Goal: Manage account settings

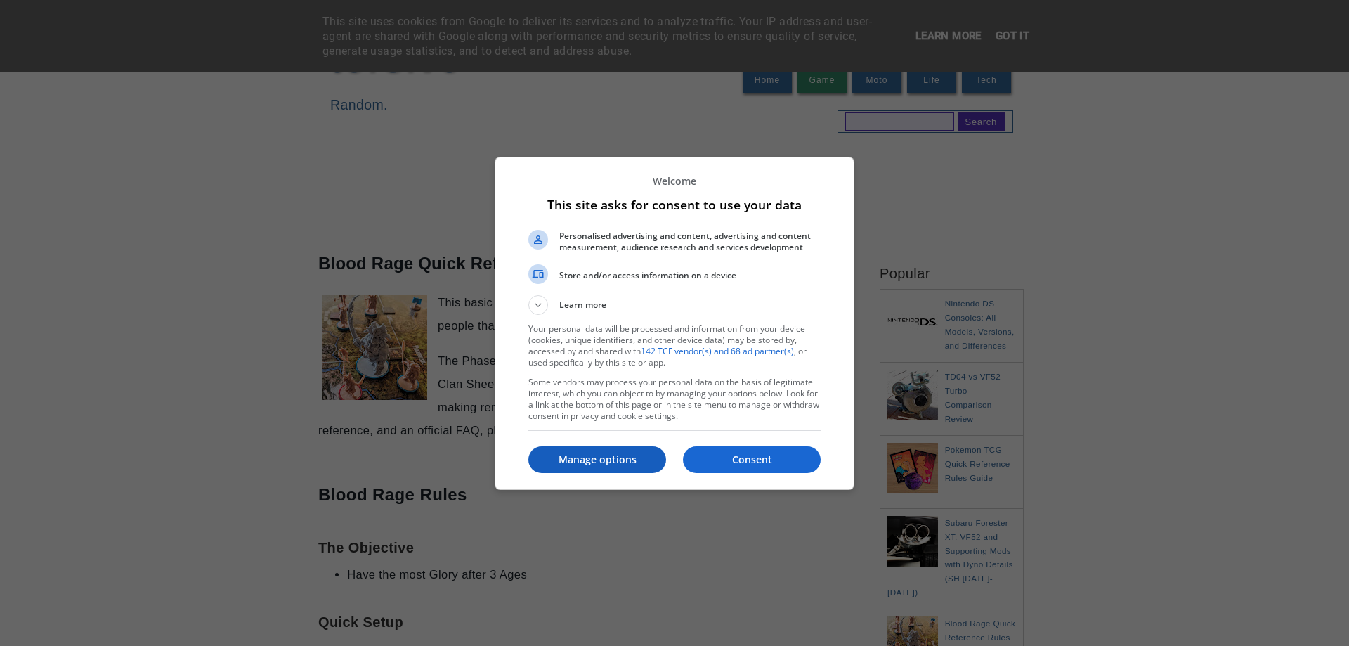
click at [592, 463] on p "Manage options" at bounding box center [597, 459] width 138 height 14
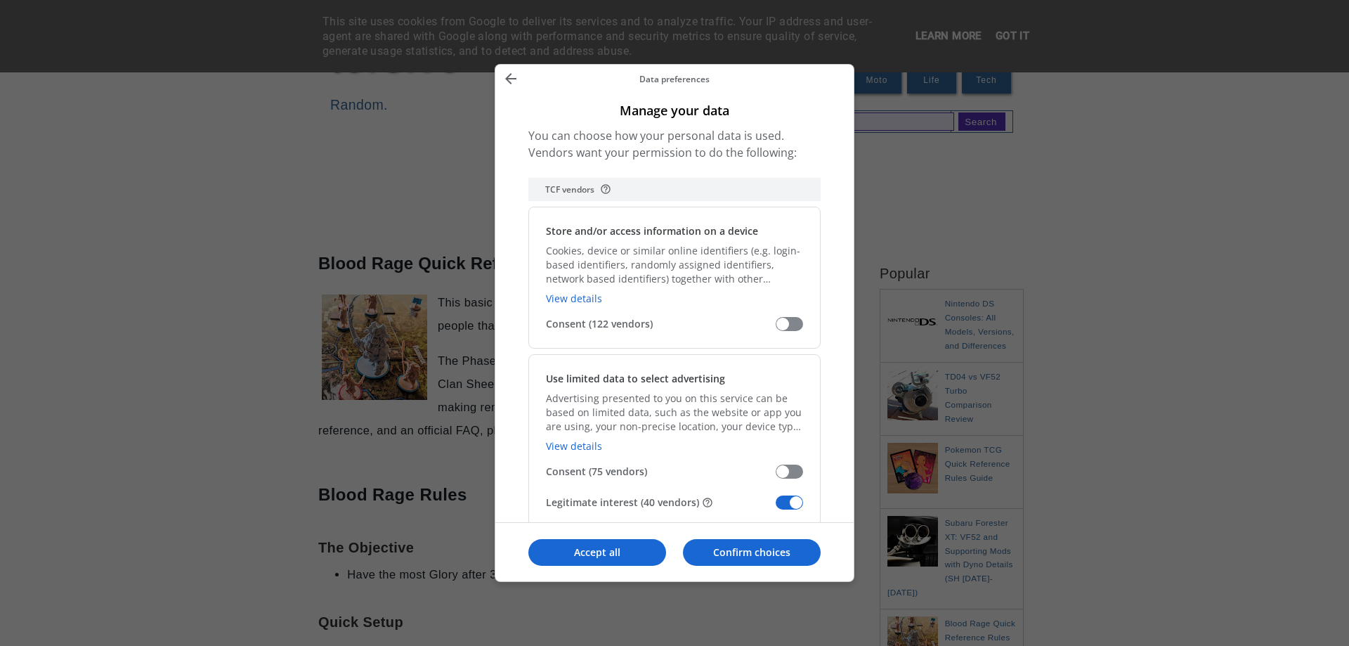
click at [781, 502] on span "Manage your data" at bounding box center [788, 502] width 27 height 14
click at [775, 507] on input "Legitimate interest (40 vendors)" at bounding box center [775, 507] width 0 height 0
click at [506, 74] on icon "Back" at bounding box center [510, 78] width 17 height 17
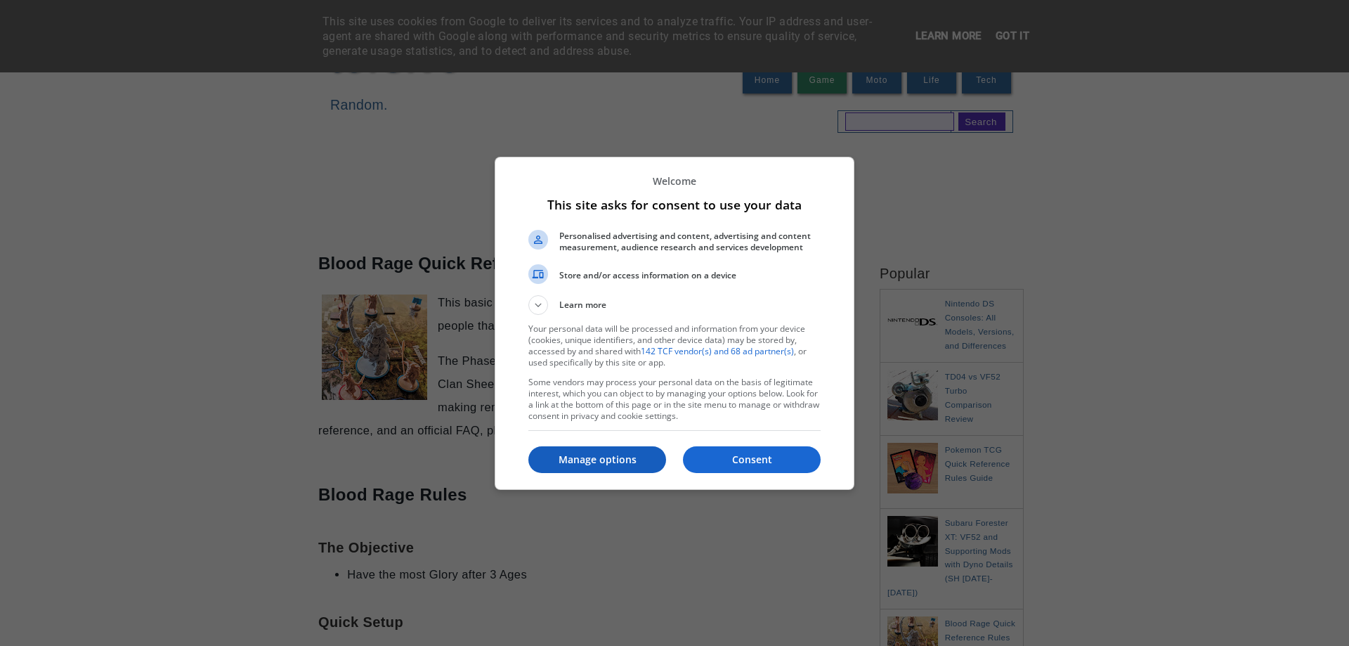
click at [616, 464] on p "Manage options" at bounding box center [597, 459] width 138 height 14
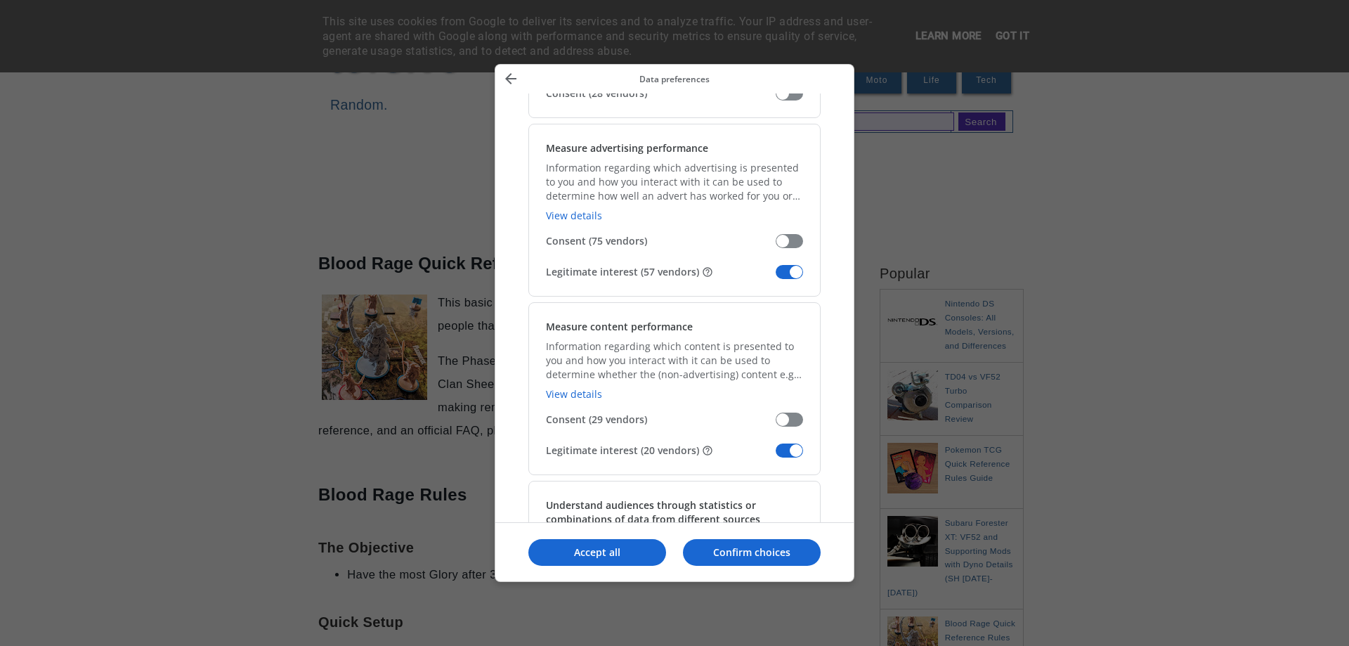
scroll to position [983, 0]
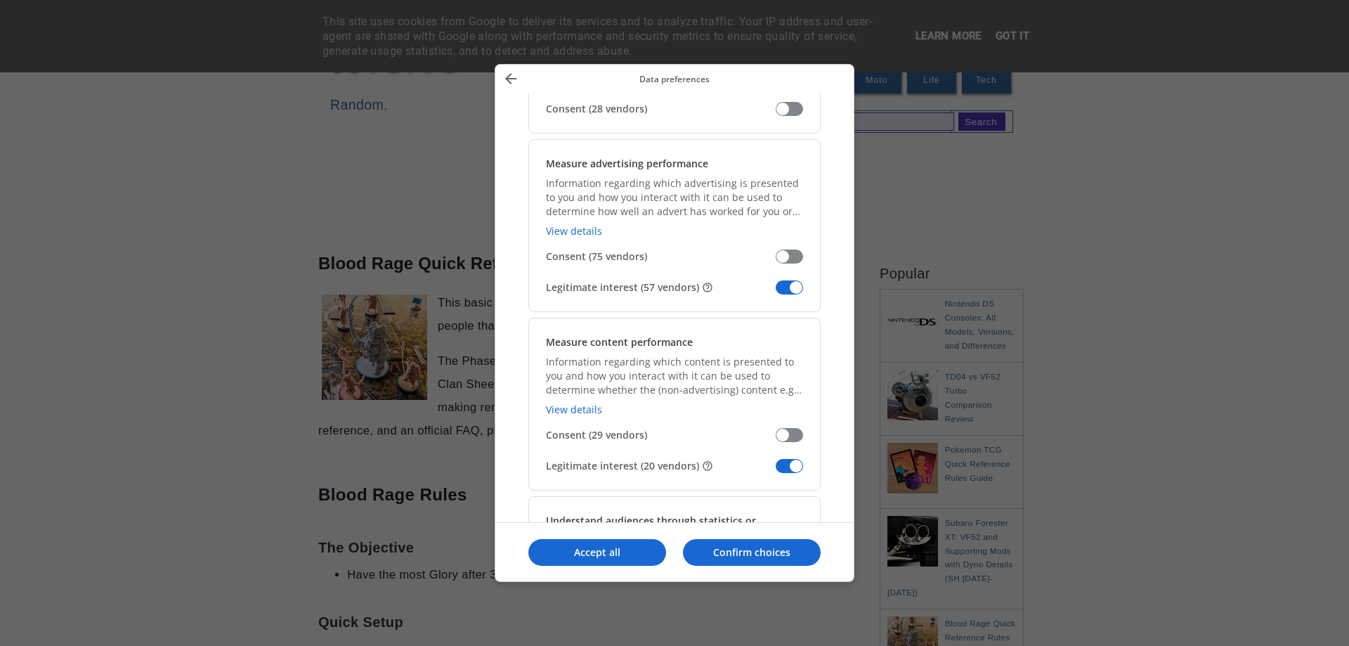
click at [787, 282] on span "Manage your data" at bounding box center [788, 287] width 27 height 14
click at [775, 292] on input "Legitimate interest (57 vendors)" at bounding box center [775, 292] width 0 height 0
click at [783, 466] on span "Manage your data" at bounding box center [788, 466] width 27 height 14
click at [775, 471] on input "Legitimate interest (20 vendors)" at bounding box center [775, 471] width 0 height 0
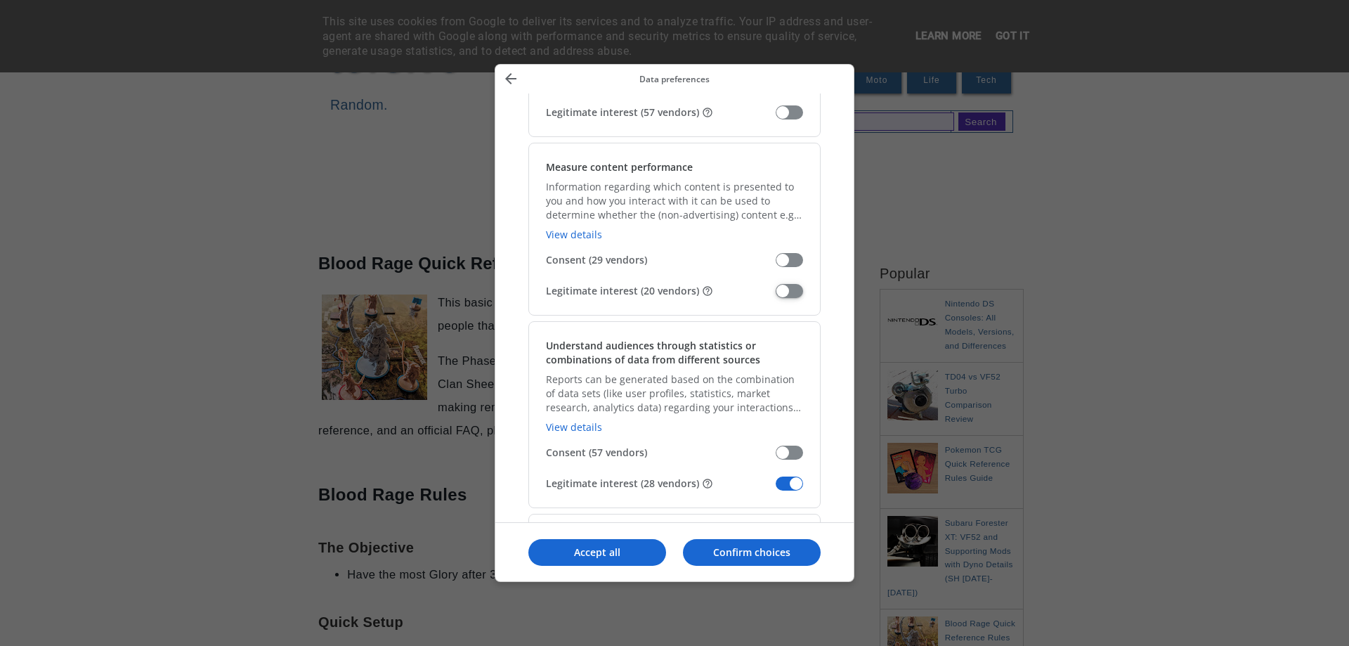
scroll to position [1194, 0]
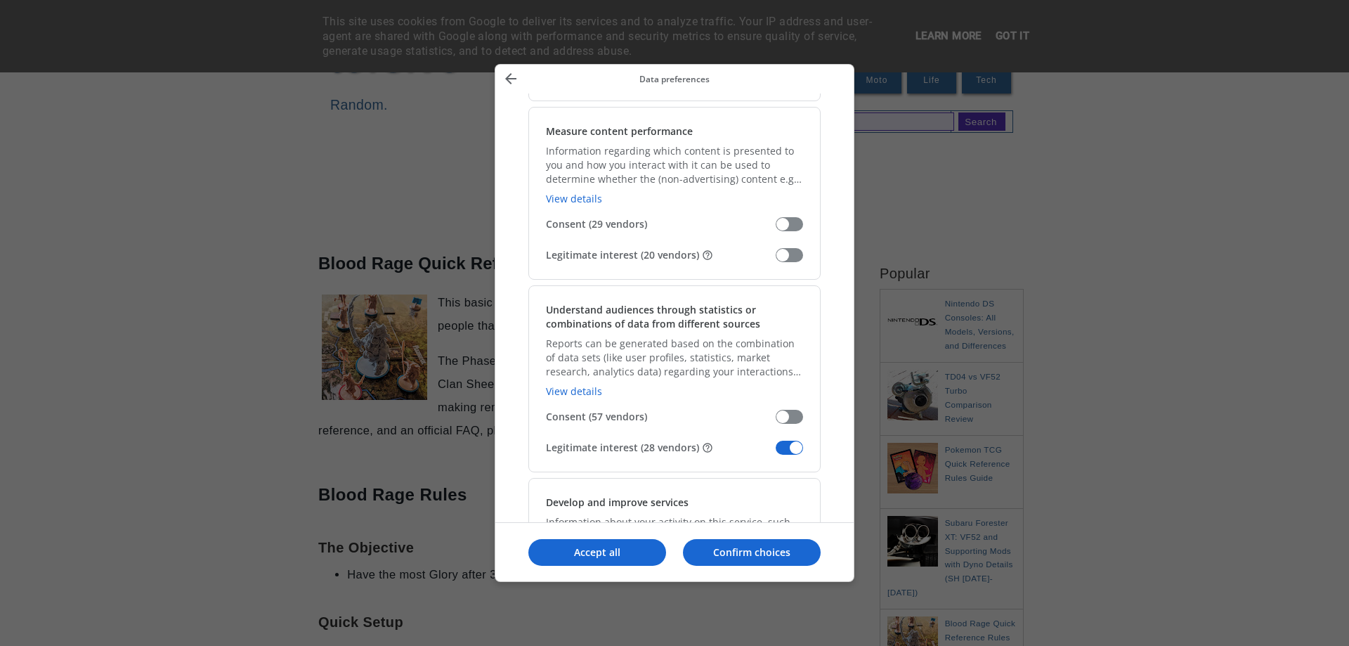
click at [782, 444] on span "Manage your data" at bounding box center [788, 447] width 27 height 14
click at [775, 452] on input "Legitimate interest (28 vendors)" at bounding box center [775, 452] width 0 height 0
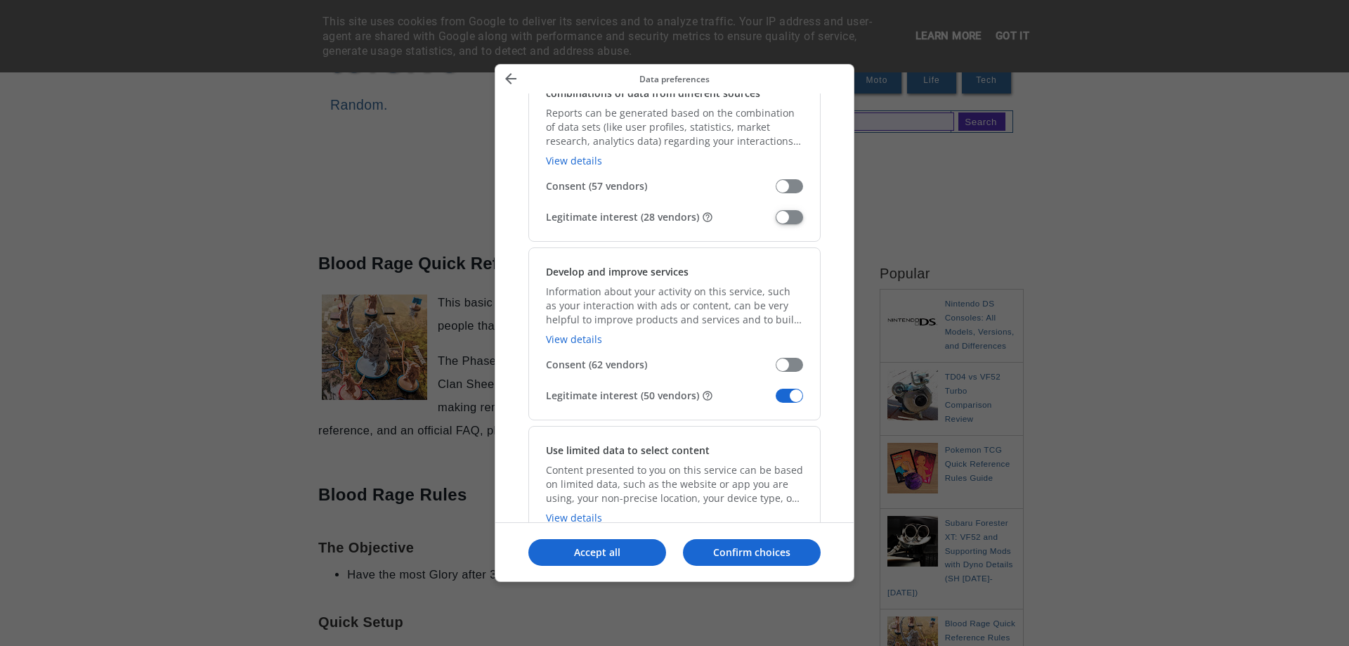
scroll to position [1475, 0]
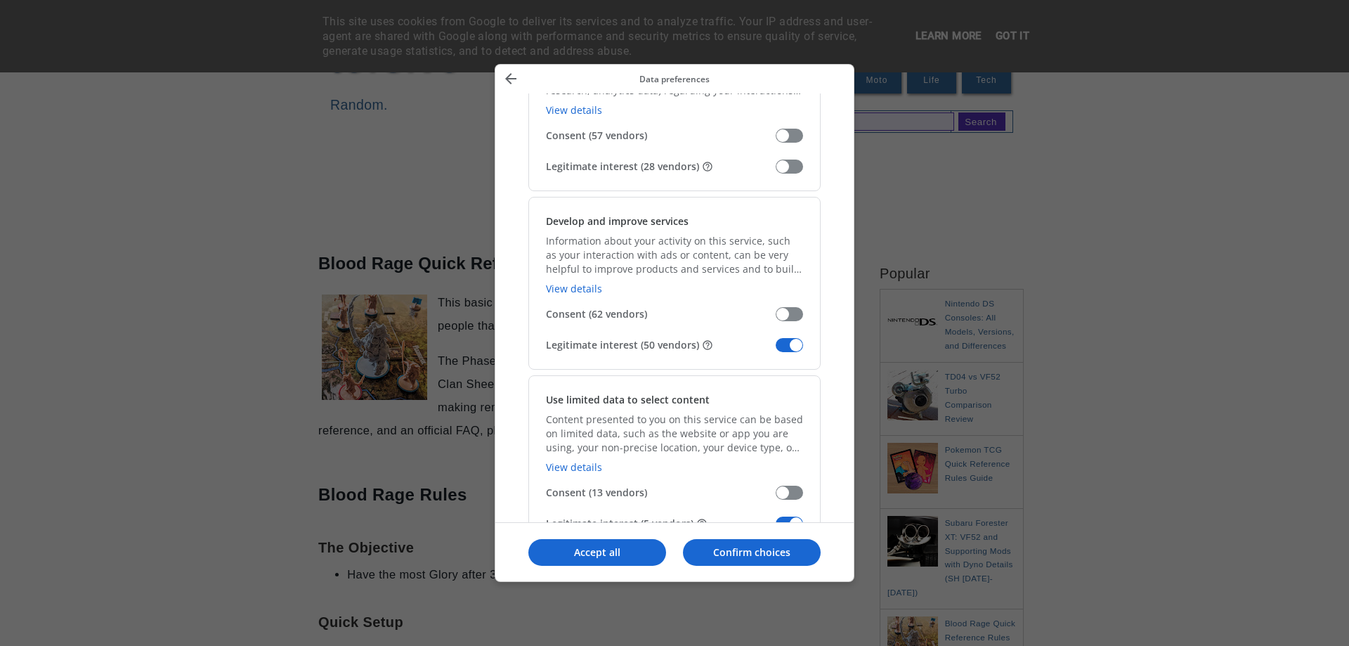
click at [780, 346] on span "Manage your data" at bounding box center [788, 345] width 27 height 14
click at [775, 350] on input "Legitimate interest (50 vendors)" at bounding box center [775, 350] width 0 height 0
click at [797, 519] on span "Manage your data" at bounding box center [788, 523] width 27 height 14
click at [775, 528] on input "Legitimate interest (5 vendors)" at bounding box center [775, 528] width 0 height 0
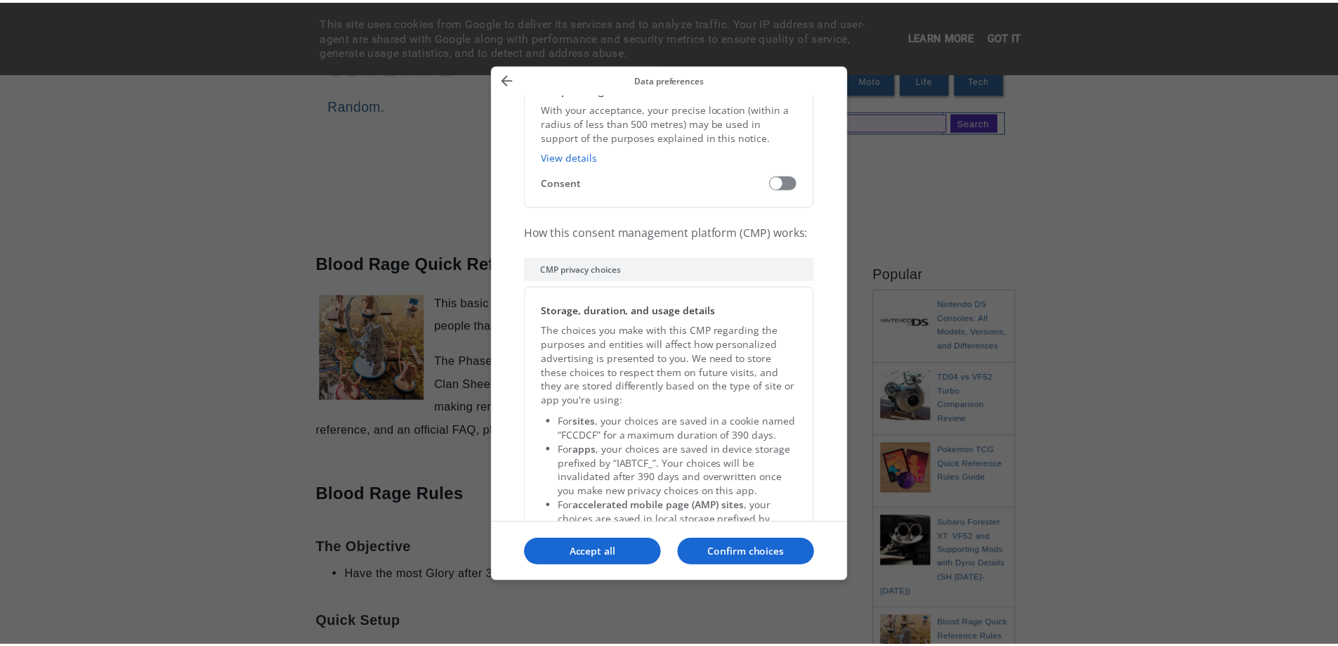
scroll to position [2855, 0]
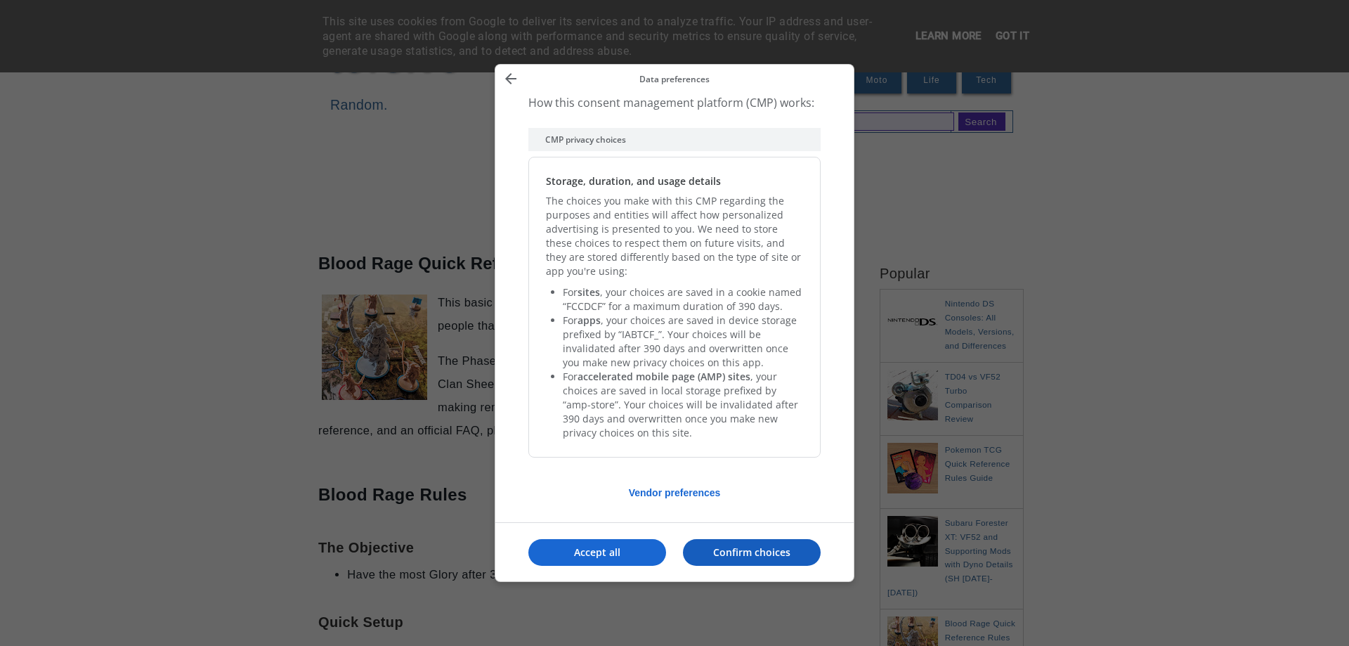
click at [711, 550] on p "Confirm choices" at bounding box center [752, 552] width 138 height 14
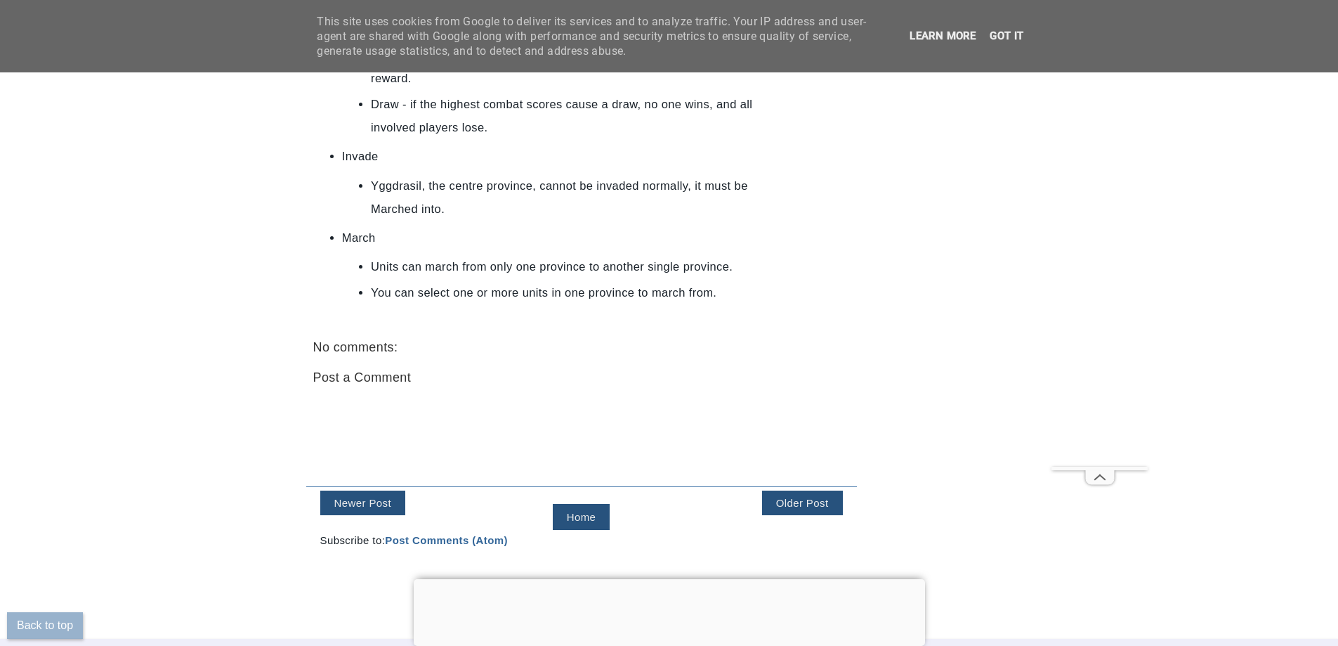
scroll to position [2459, 0]
